Goal: Task Accomplishment & Management: Complete application form

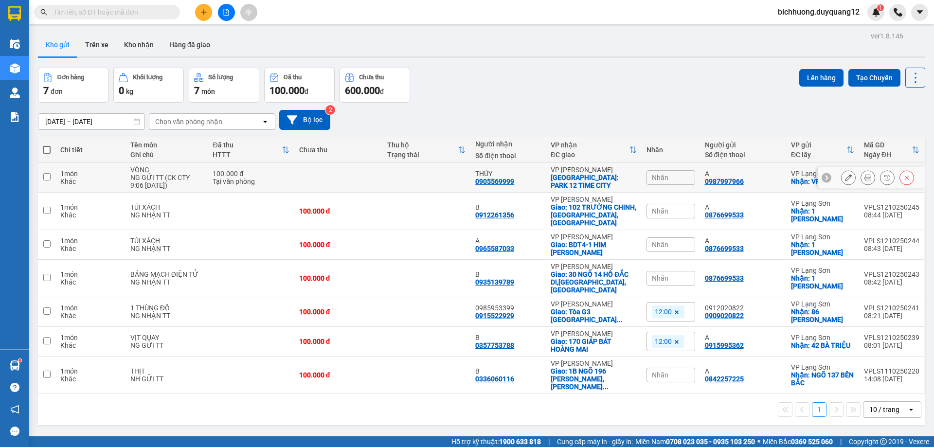
click at [44, 178] on input "checkbox" at bounding box center [46, 176] width 7 height 7
checkbox input "true"
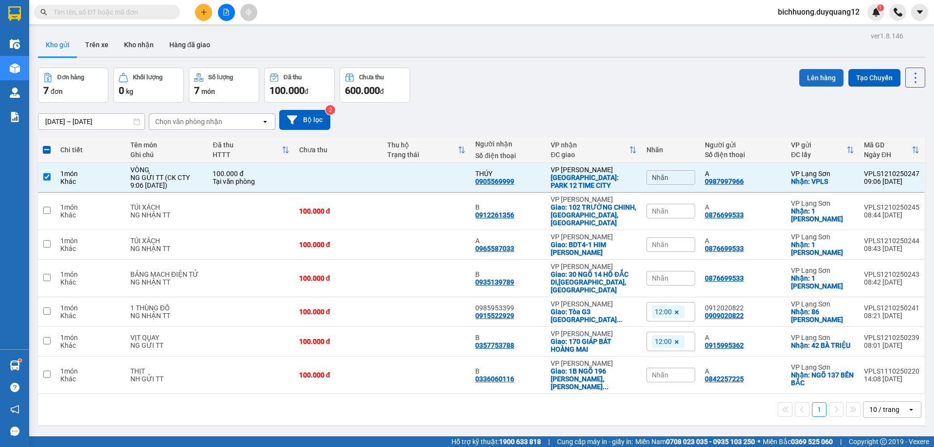
click at [814, 80] on button "Lên hàng" at bounding box center [821, 78] width 44 height 18
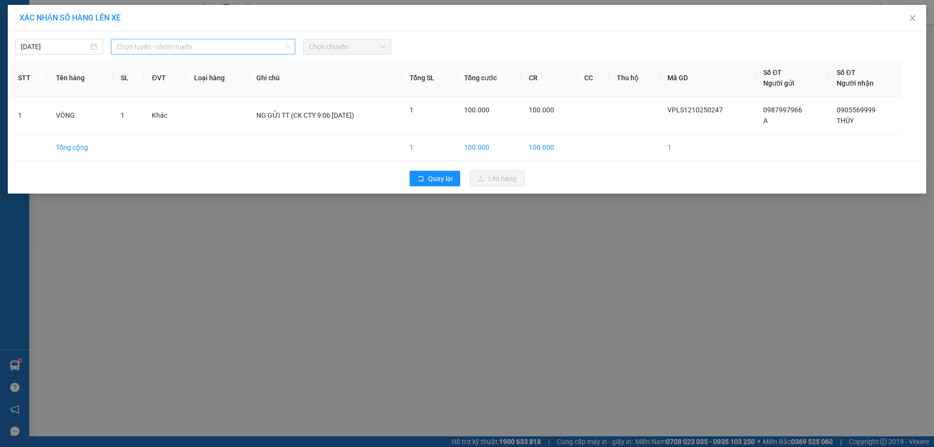
click at [267, 51] on span "Chọn tuyến - nhóm tuyến" at bounding box center [203, 46] width 173 height 15
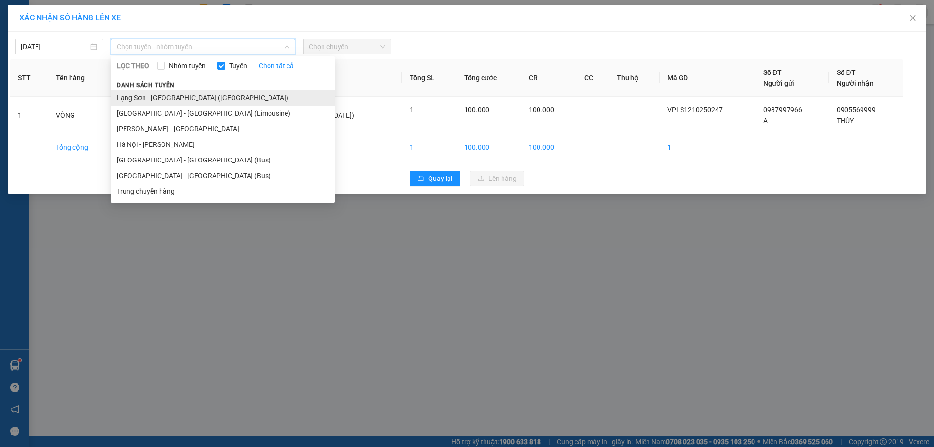
click at [200, 99] on li "Lạng Sơn - [GEOGRAPHIC_DATA] ([GEOGRAPHIC_DATA])" at bounding box center [223, 98] width 224 height 16
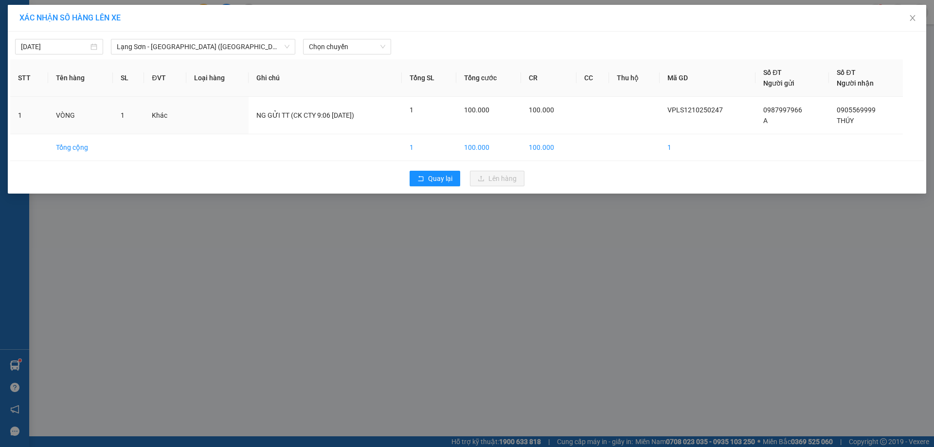
click at [376, 55] on div "[DATE] [GEOGRAPHIC_DATA] - [GEOGRAPHIC_DATA] ([GEOGRAPHIC_DATA]) LỌC THEO Nhóm …" at bounding box center [467, 113] width 918 height 162
click at [376, 50] on span "Chọn chuyến" at bounding box center [347, 46] width 76 height 15
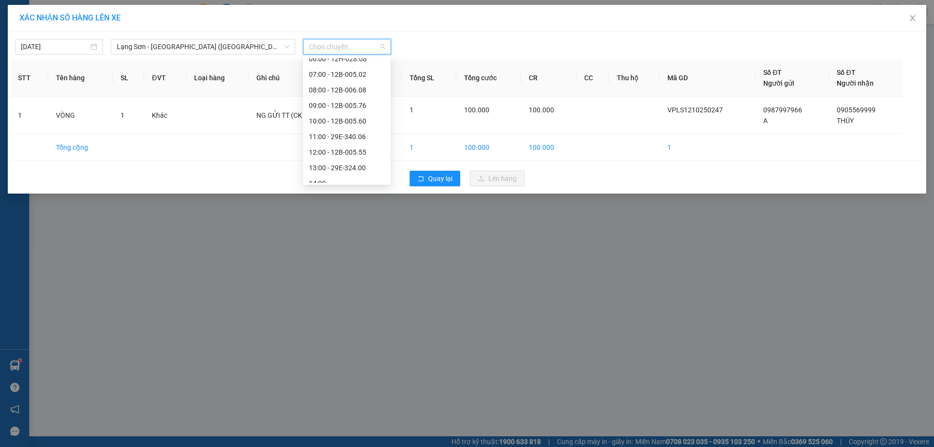
scroll to position [61, 0]
click at [350, 111] on div "10:00 - 12B-005.60" at bounding box center [347, 114] width 76 height 11
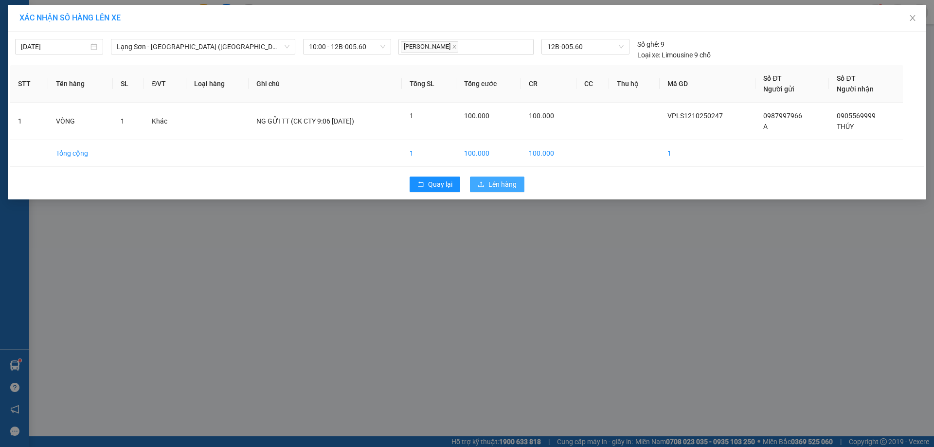
click at [499, 178] on button "Lên hàng" at bounding box center [497, 185] width 54 height 16
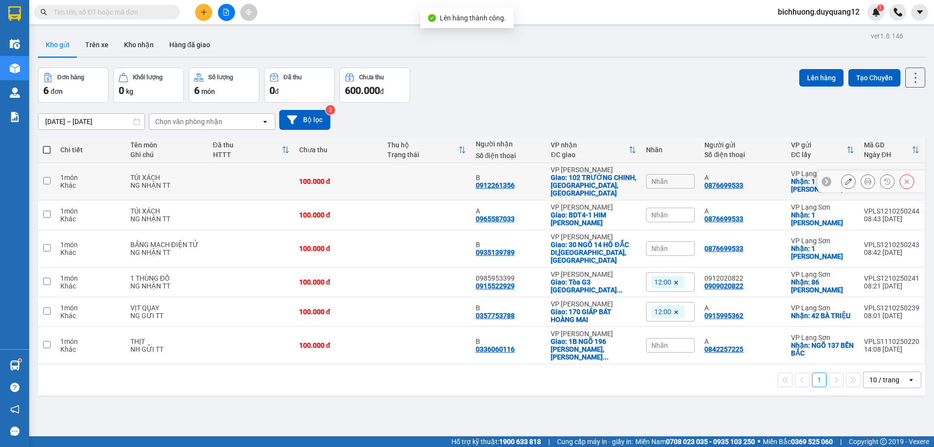
click at [52, 177] on td at bounding box center [47, 181] width 18 height 37
checkbox input "true"
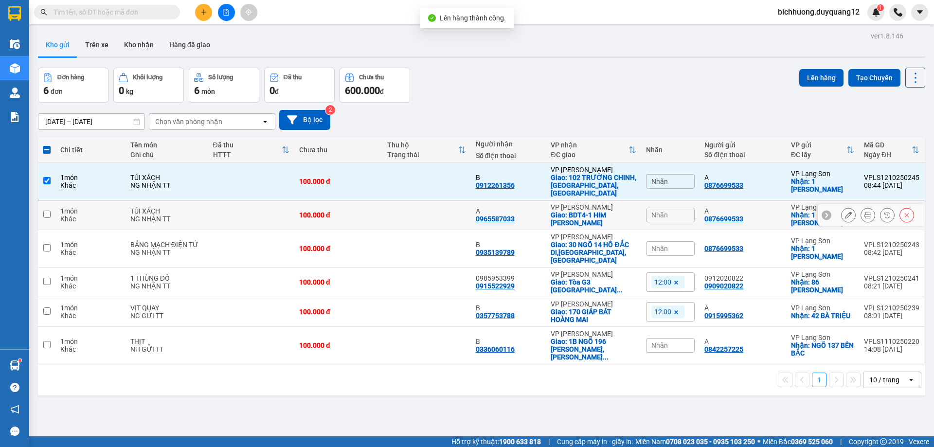
click at [48, 211] on input "checkbox" at bounding box center [46, 214] width 7 height 7
checkbox input "true"
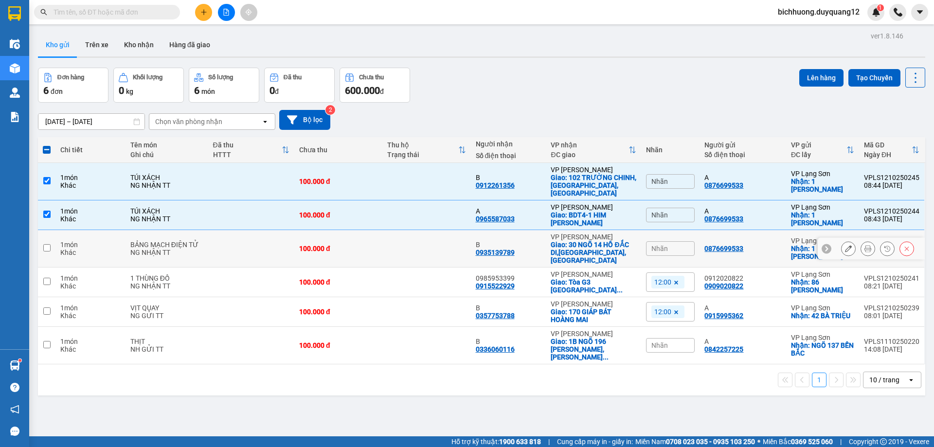
click at [43, 244] on input "checkbox" at bounding box center [46, 247] width 7 height 7
checkbox input "true"
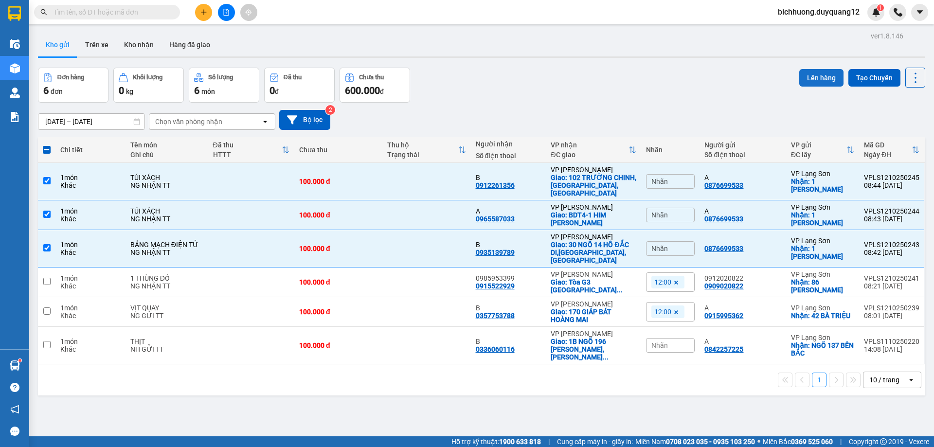
click at [810, 82] on button "Lên hàng" at bounding box center [821, 78] width 44 height 18
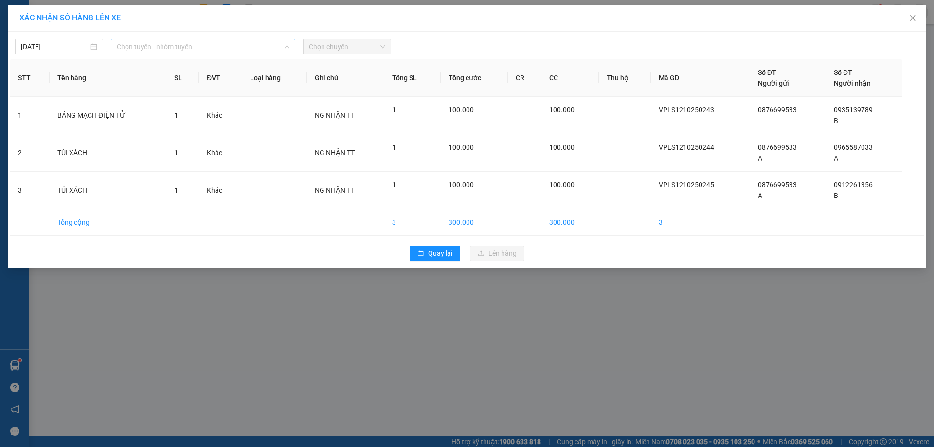
click at [258, 47] on span "Chọn tuyến - nhóm tuyến" at bounding box center [203, 46] width 173 height 15
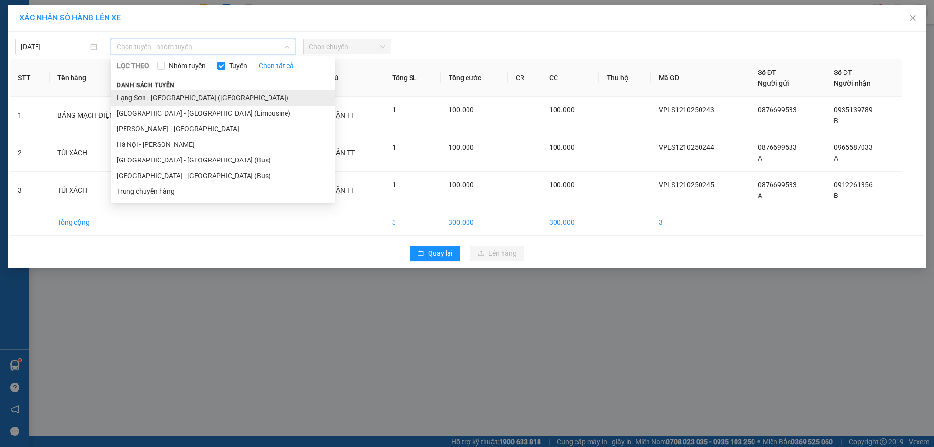
click at [214, 99] on li "Lạng Sơn - [GEOGRAPHIC_DATA] ([GEOGRAPHIC_DATA])" at bounding box center [223, 98] width 224 height 16
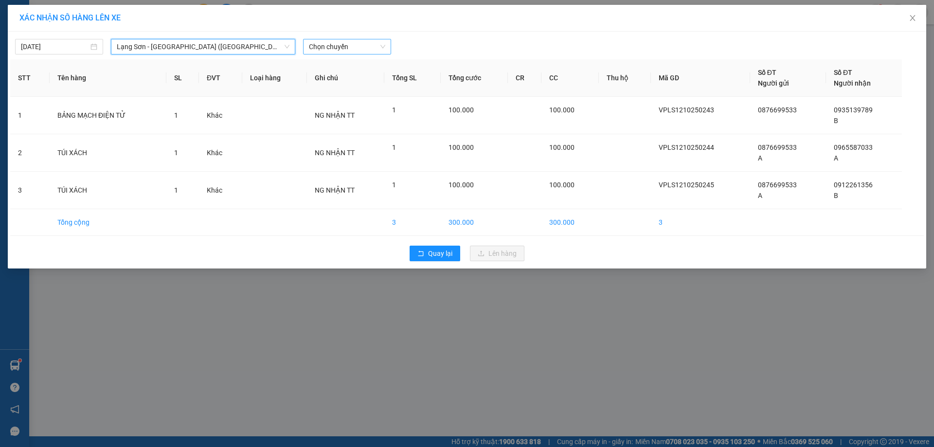
click at [375, 53] on span "Chọn chuyến" at bounding box center [347, 46] width 76 height 15
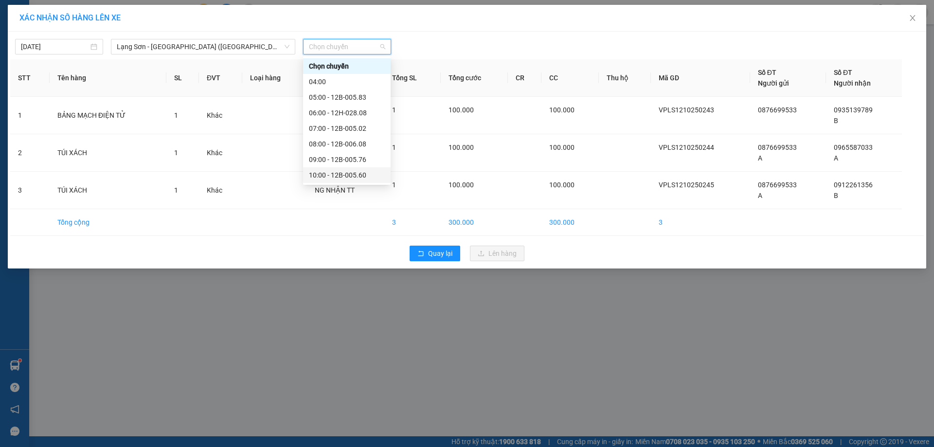
click at [352, 176] on div "10:00 - 12B-005.60" at bounding box center [347, 175] width 76 height 11
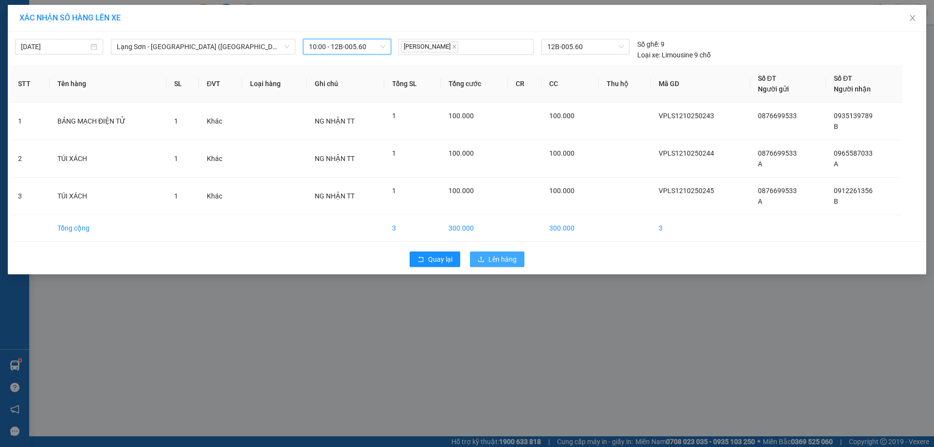
click at [496, 260] on span "Lên hàng" at bounding box center [502, 259] width 28 height 11
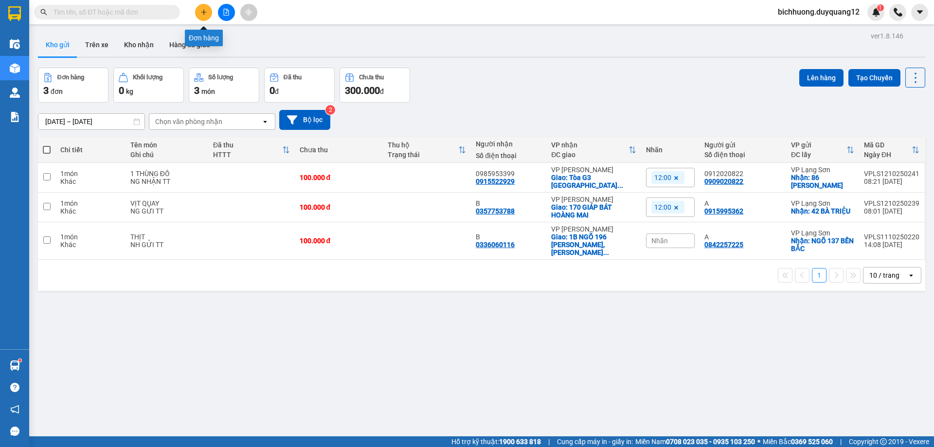
click at [203, 8] on button at bounding box center [203, 12] width 17 height 17
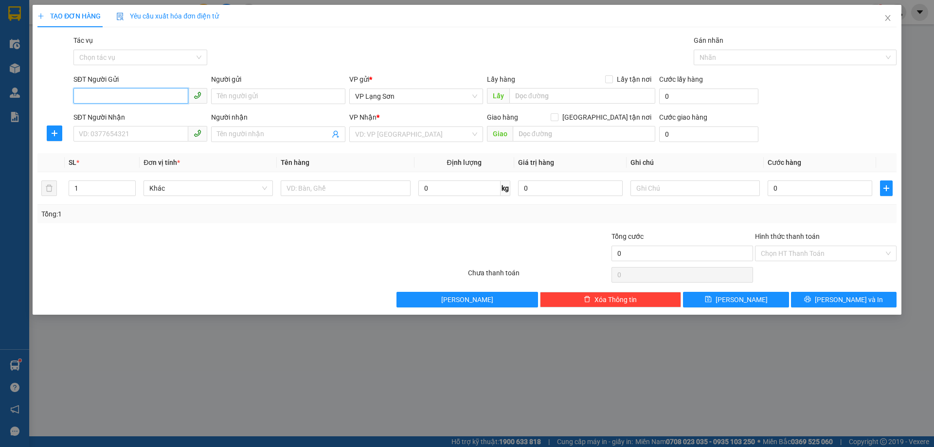
click at [149, 98] on input "SĐT Người Gửi" at bounding box center [130, 96] width 115 height 16
type input "0918531858"
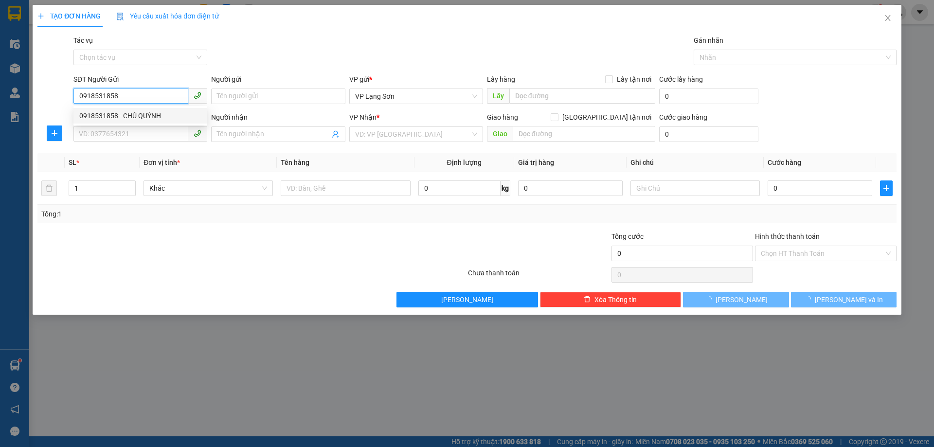
click at [155, 115] on div "0918531858 - CHÚ QUỲNH" at bounding box center [140, 115] width 122 height 11
type input "CHÚ QUỲNH"
checkbox input "true"
type input "CỔNG CHÀO MAI PHA"
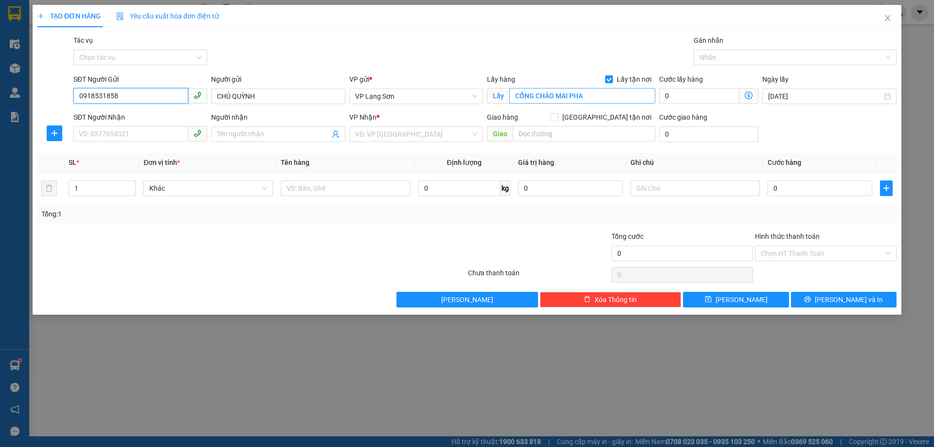
type input "0918531858"
type input "VPLS"
click at [128, 134] on input "SĐT Người Nhận" at bounding box center [130, 134] width 115 height 16
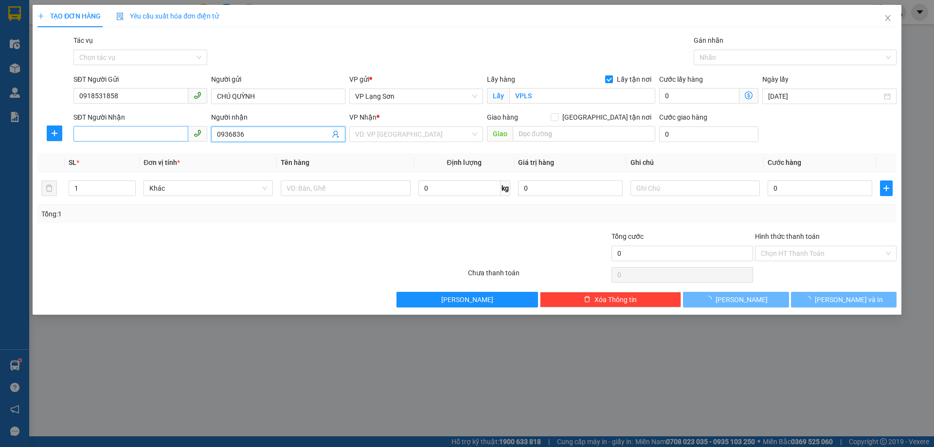
type input "0936836"
click at [128, 134] on input "SĐT Người Nhận" at bounding box center [130, 134] width 115 height 16
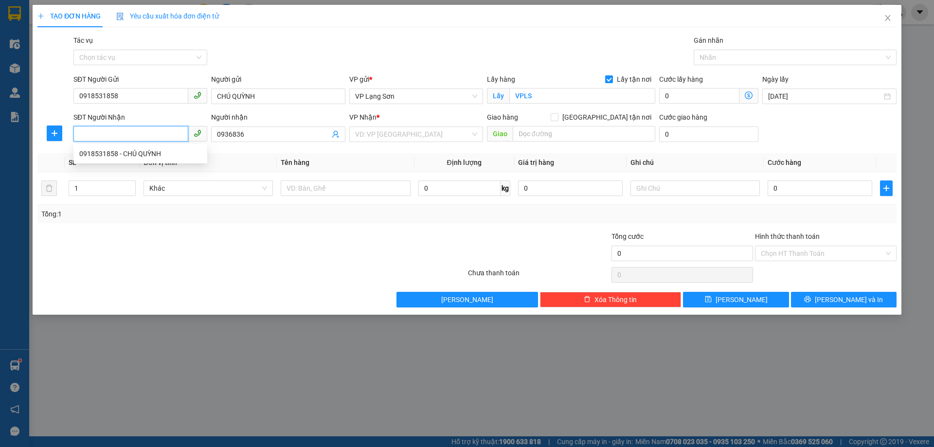
type input "9"
type input "0936836689"
click at [135, 159] on div "0936836689 - [PERSON_NAME]" at bounding box center [140, 154] width 134 height 16
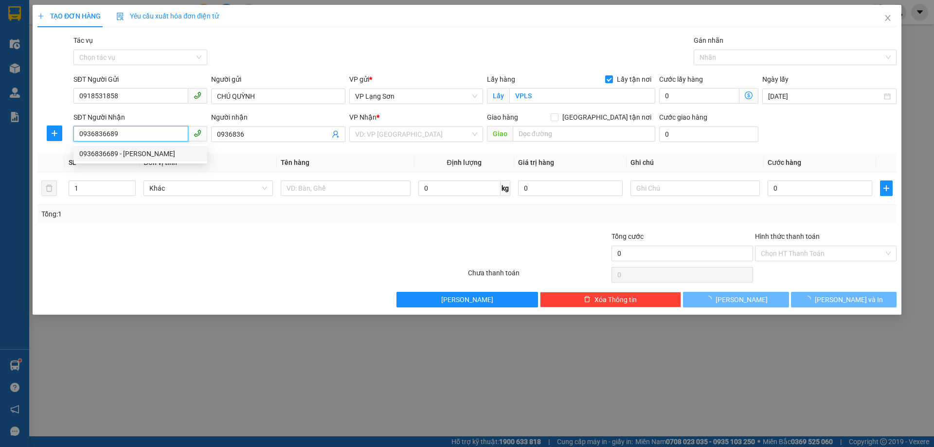
type input "[PERSON_NAME]"
checkbox input "true"
type input "2 HOA SỮA 10 REVERSIDE"
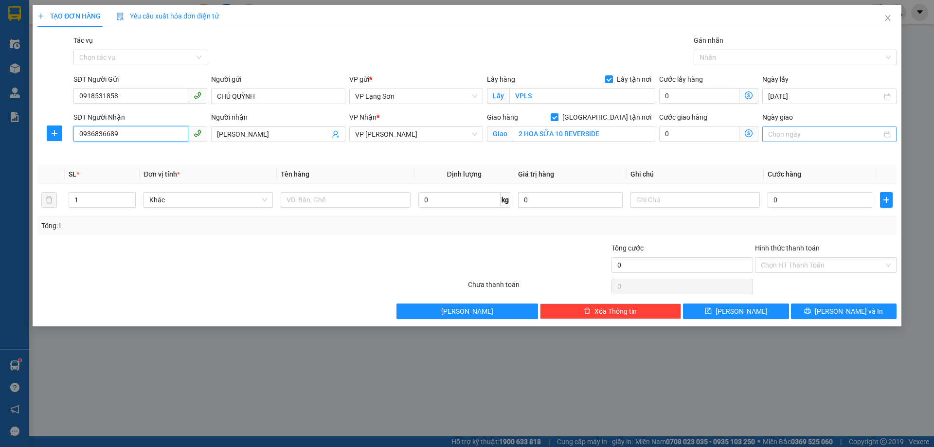
type input "0936836689"
click at [803, 133] on input "Ngày giao" at bounding box center [824, 134] width 113 height 11
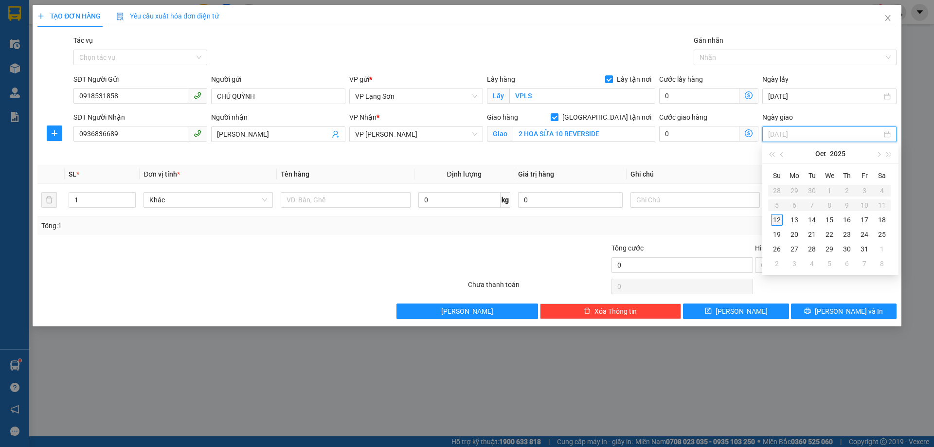
type input "[DATE]"
click at [778, 218] on div "12" at bounding box center [777, 220] width 12 height 12
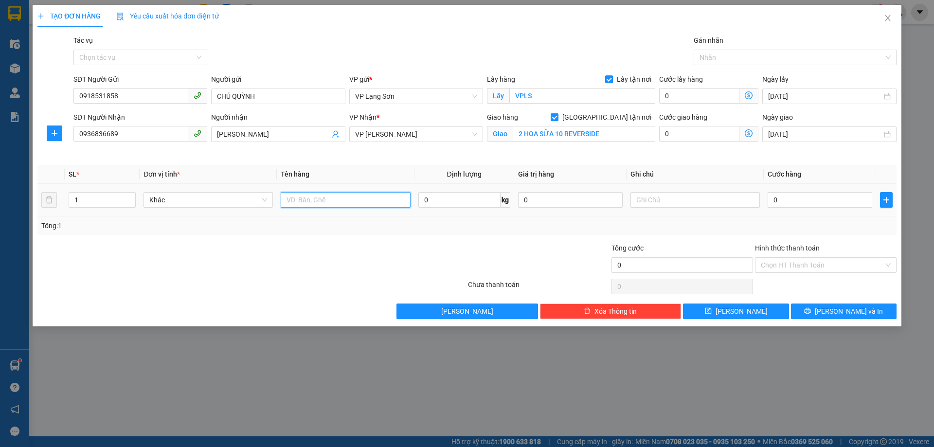
click at [322, 200] on input "text" at bounding box center [345, 200] width 129 height 16
type input "D"
click at [307, 205] on input "ĐỒ C HUYỀN" at bounding box center [345, 200] width 129 height 16
drag, startPoint x: 334, startPoint y: 200, endPoint x: 163, endPoint y: 182, distance: 171.2
click at [172, 184] on tr "1 Khác ĐỒ C HUYỀN 0 kg 0 0" at bounding box center [466, 200] width 859 height 33
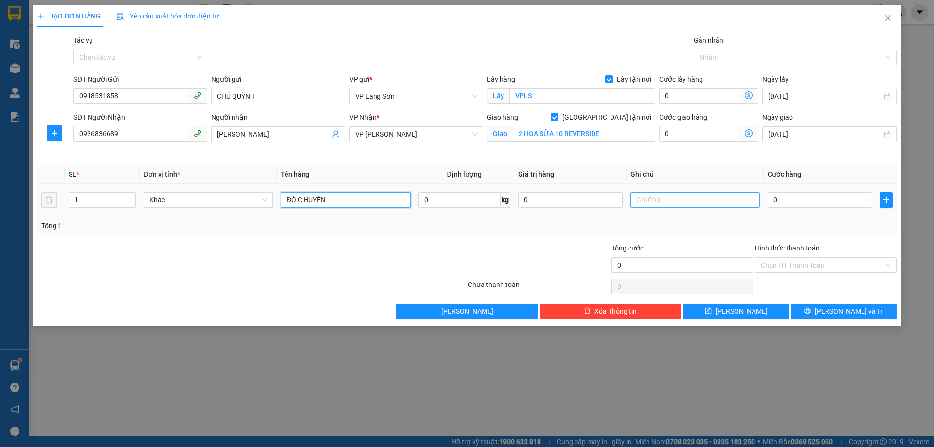
type input "ĐỒ C HUYỀN"
click at [674, 203] on input "text" at bounding box center [694, 200] width 129 height 16
paste input "ĐỒ C HUYỀN"
type input "ĐỒ C HUYỀN"
click at [802, 192] on input "0" at bounding box center [819, 200] width 105 height 16
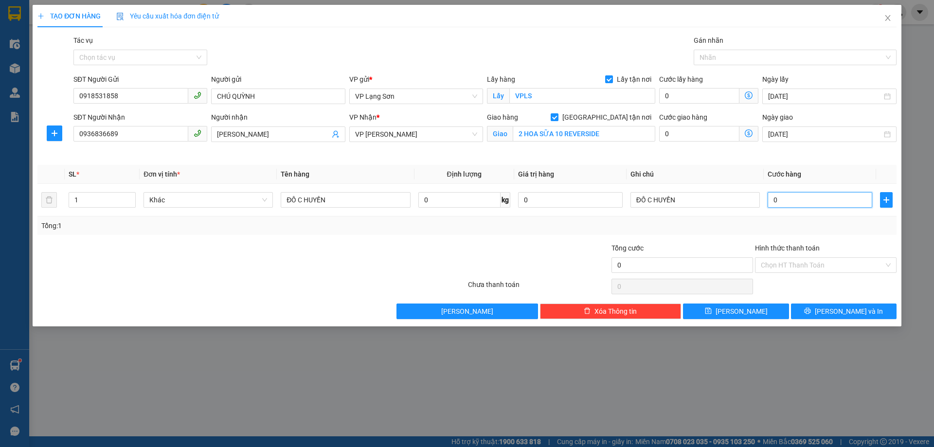
type input "1"
click at [687, 234] on div "Tổng: 1" at bounding box center [466, 225] width 859 height 18
type input "1.000"
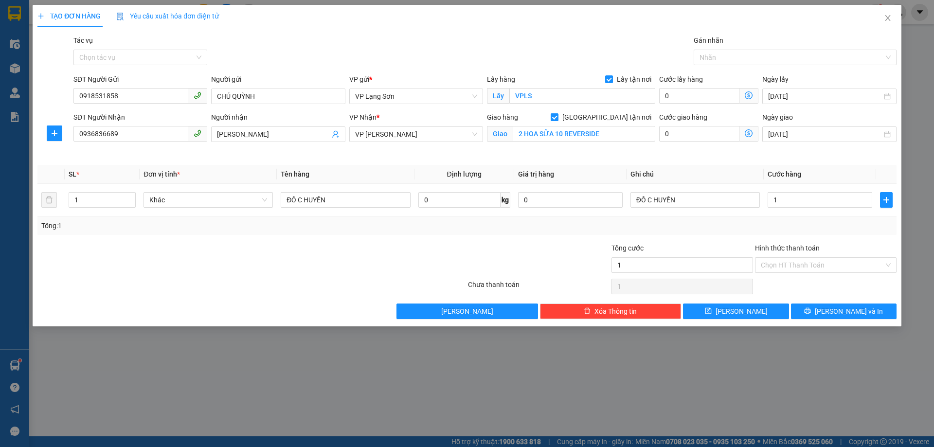
type input "1.000"
click at [733, 307] on button "[PERSON_NAME]" at bounding box center [736, 311] width 106 height 16
checkbox input "false"
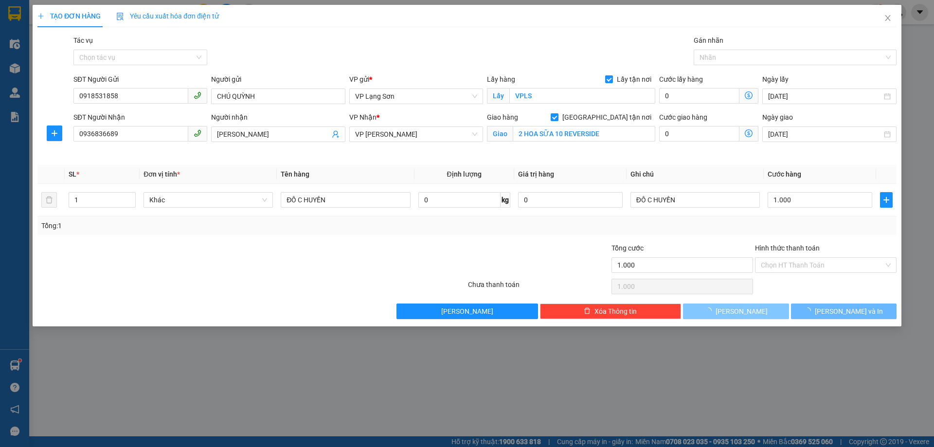
type input "0"
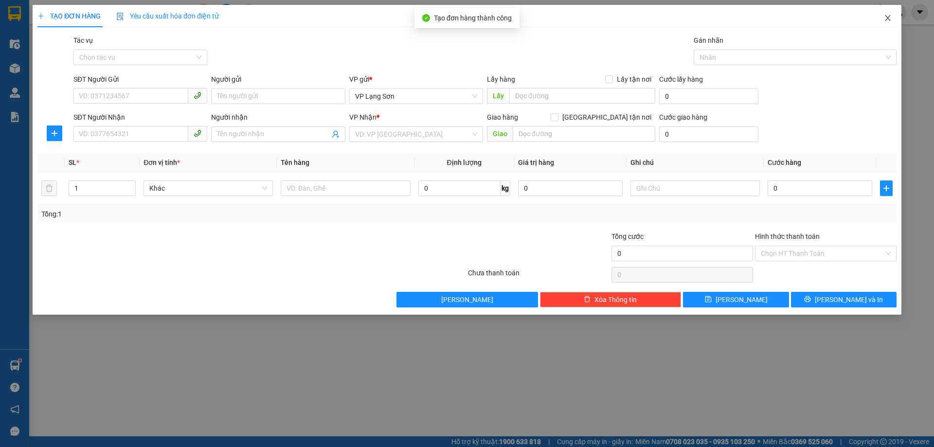
click at [891, 18] on icon "close" at bounding box center [888, 18] width 8 height 8
